Goal: Task Accomplishment & Management: Manage account settings

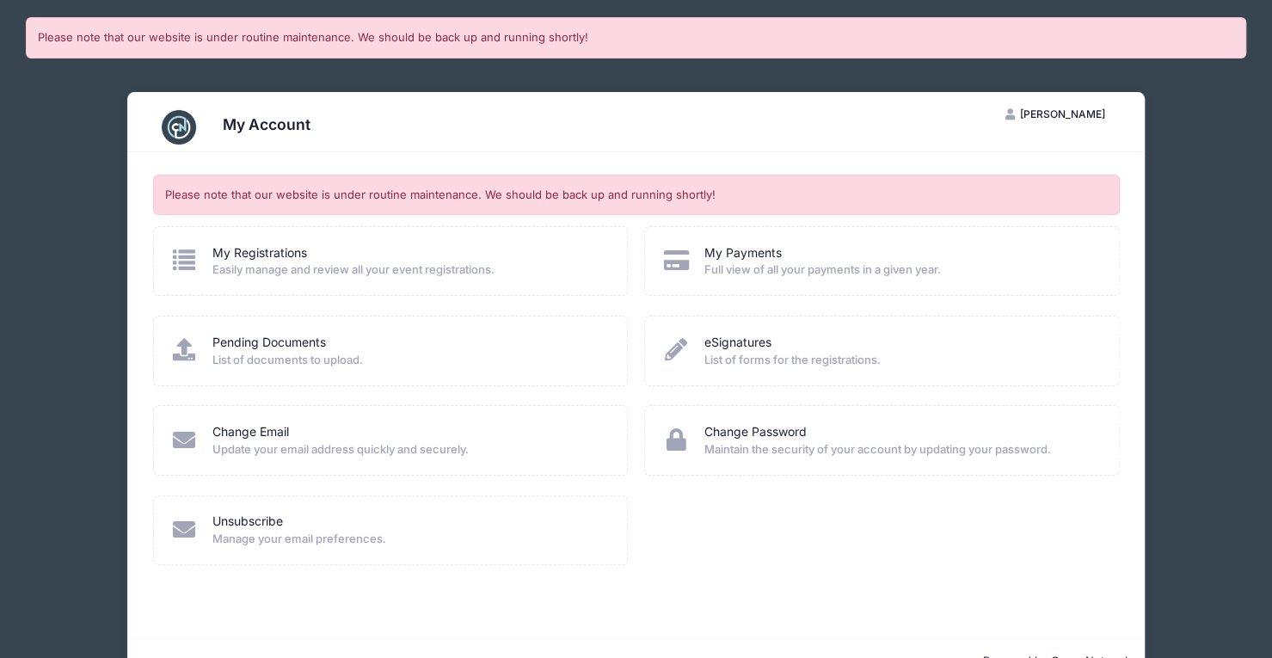
click at [1060, 116] on span "[PERSON_NAME]" at bounding box center [1061, 114] width 85 height 13
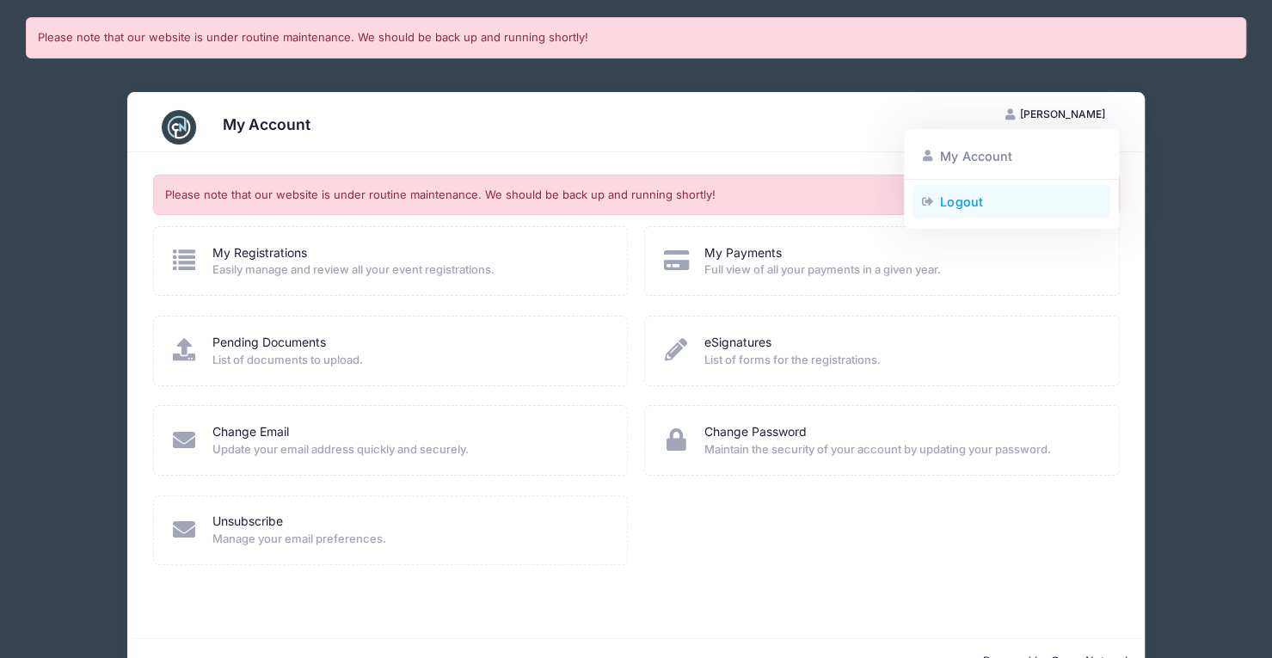
click at [957, 206] on link "Logout" at bounding box center [1011, 201] width 199 height 33
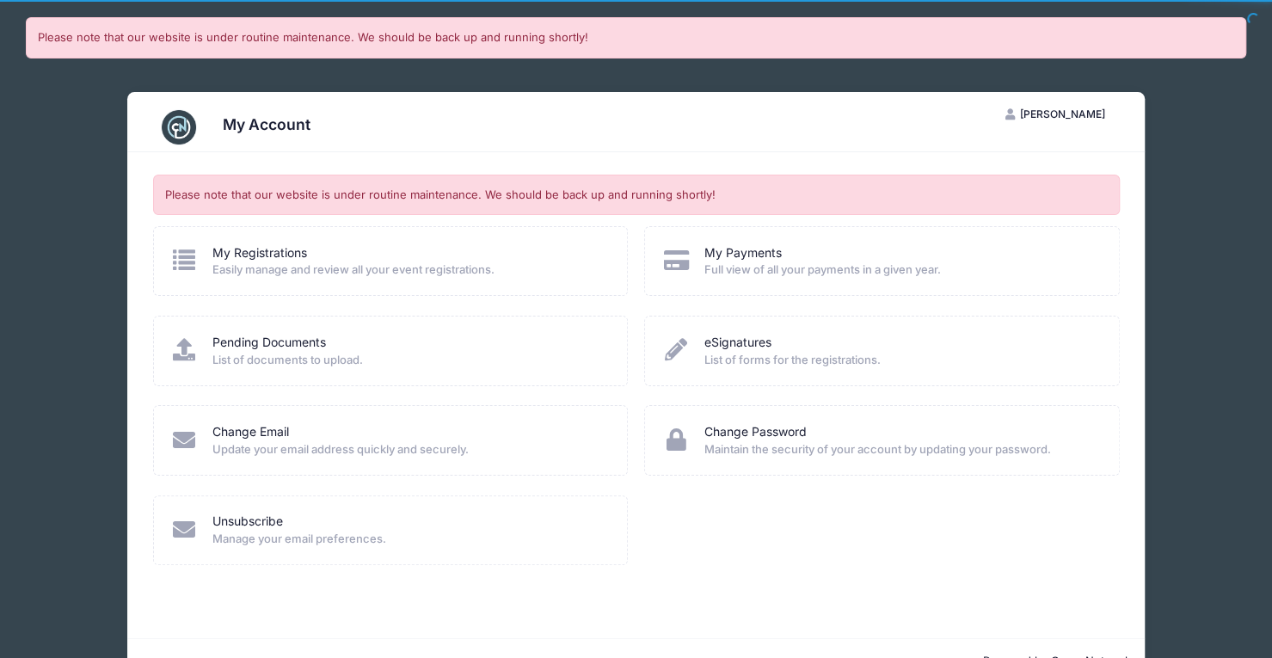
click at [1080, 110] on span "[PERSON_NAME]" at bounding box center [1061, 114] width 85 height 13
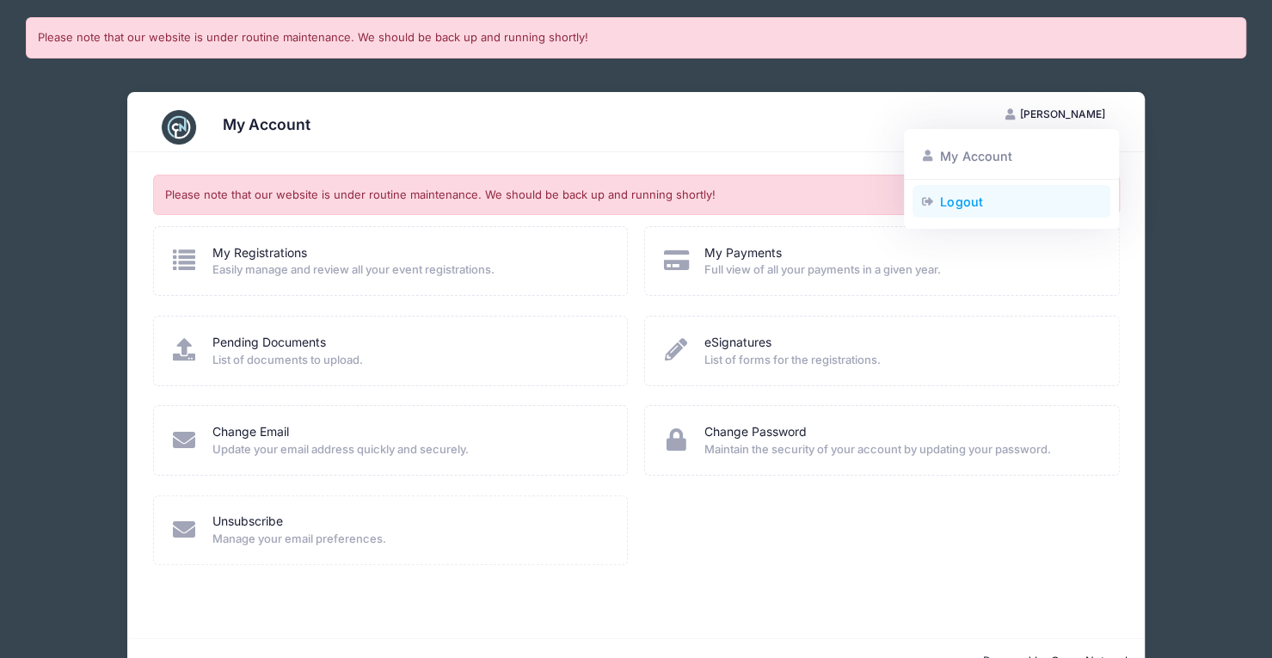
click at [929, 201] on icon at bounding box center [928, 201] width 14 height 11
